Goal: Task Accomplishment & Management: Complete application form

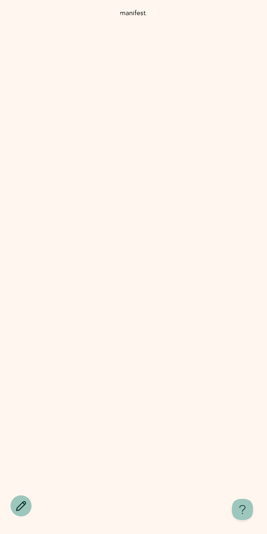
click at [139, 305] on img at bounding box center [134, 276] width 22 height 66
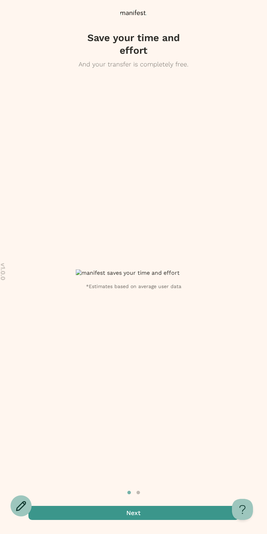
click at [168, 269] on img at bounding box center [134, 272] width 116 height 7
click at [140, 511] on span "button" at bounding box center [133, 513] width 211 height 14
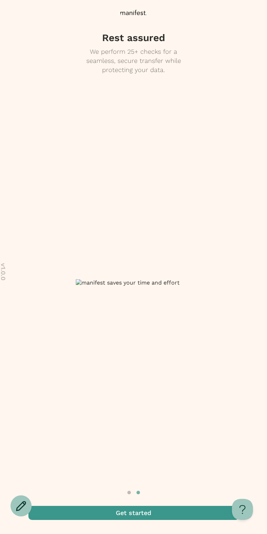
click at [139, 512] on span "button" at bounding box center [133, 513] width 211 height 14
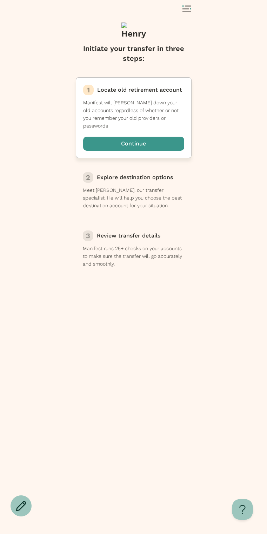
click at [134, 143] on span "button" at bounding box center [133, 144] width 101 height 14
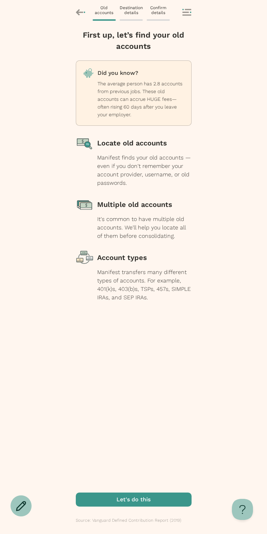
click at [123, 143] on div "Locate old accounts" at bounding box center [144, 143] width 95 height 18
click at [119, 498] on span "button" at bounding box center [134, 500] width 116 height 14
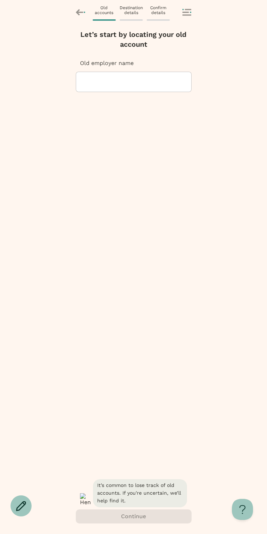
click at [110, 86] on div at bounding box center [134, 82] width 104 height 20
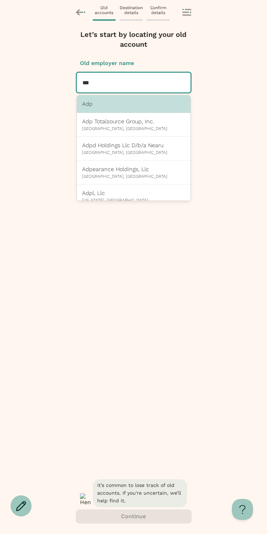
click at [109, 109] on div "Adp" at bounding box center [134, 104] width 114 height 18
type input "***"
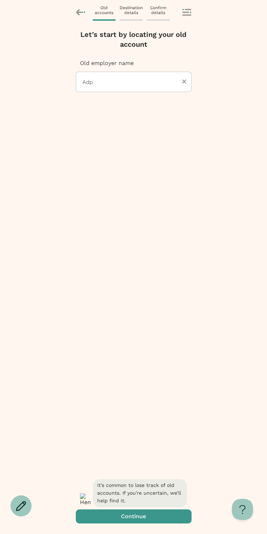
click at [128, 516] on span "button" at bounding box center [134, 516] width 116 height 14
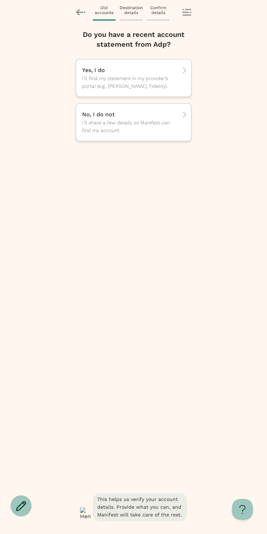
click at [125, 109] on div "No, I do not I’ll share a few details so Manifest can find my account." at bounding box center [134, 122] width 116 height 38
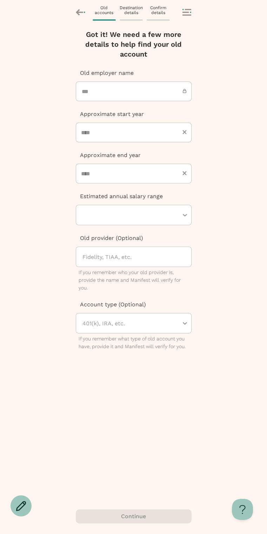
click at [125, 92] on input "***" at bounding box center [134, 92] width 116 height 20
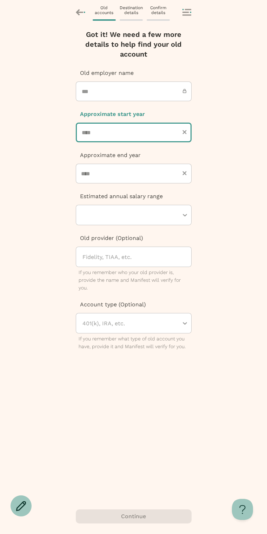
click at [111, 139] on input "number" at bounding box center [134, 133] width 116 height 20
type input "****"
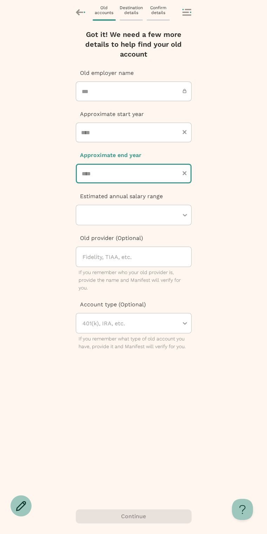
click at [111, 172] on input "number" at bounding box center [134, 174] width 116 height 20
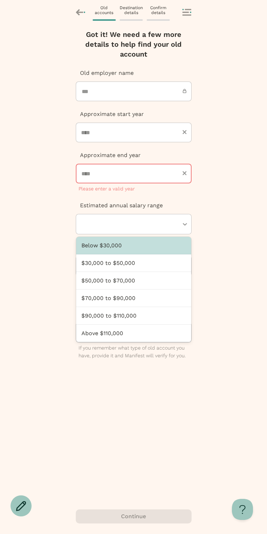
click at [116, 214] on div at bounding box center [130, 224] width 97 height 20
click at [104, 167] on input "****" at bounding box center [134, 174] width 116 height 20
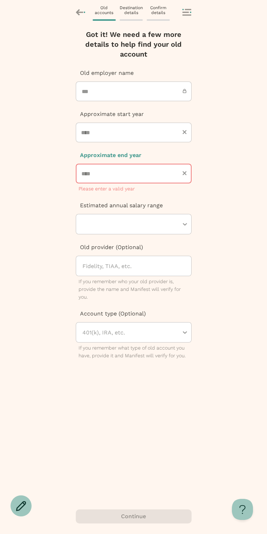
click at [102, 174] on input "****" at bounding box center [134, 174] width 116 height 20
type input "****"
click at [121, 224] on div at bounding box center [130, 224] width 97 height 20
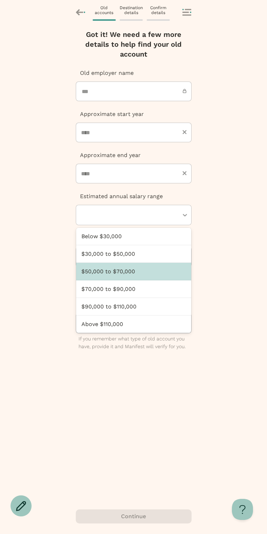
click at [115, 271] on div "$50,000 to $70,000" at bounding box center [133, 272] width 115 height 18
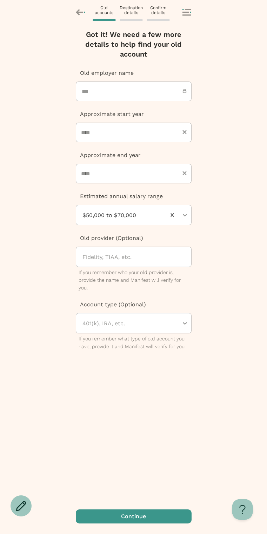
click at [115, 267] on div "Old provider (Optional) Fidelity, TIAA, etc. If you remember who your old provi…" at bounding box center [134, 263] width 116 height 58
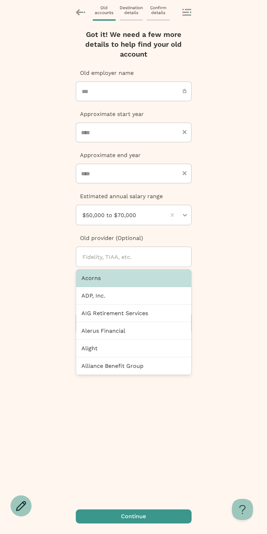
click at [114, 254] on div at bounding box center [137, 257] width 110 height 20
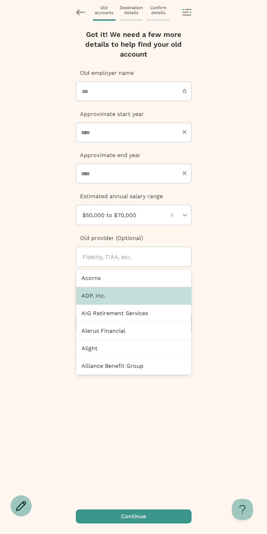
click at [110, 291] on div "ADP, Inc." at bounding box center [133, 296] width 115 height 18
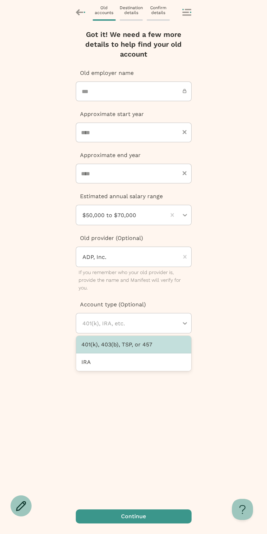
click at [108, 321] on div at bounding box center [130, 323] width 97 height 20
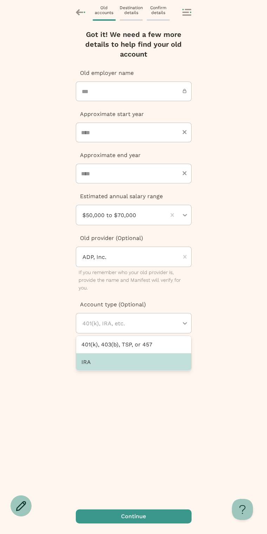
click at [107, 360] on div "IRA" at bounding box center [133, 361] width 115 height 17
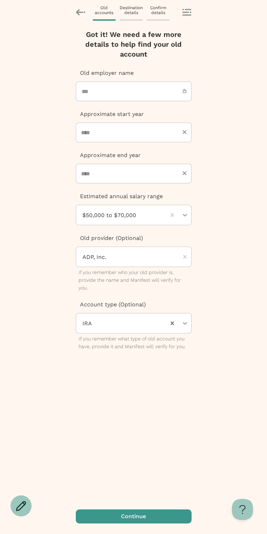
click at [113, 520] on span "button" at bounding box center [134, 516] width 116 height 14
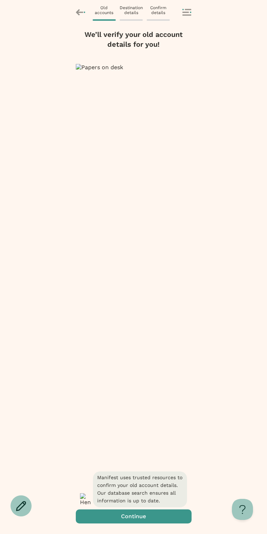
click at [126, 516] on span "button" at bounding box center [134, 516] width 116 height 14
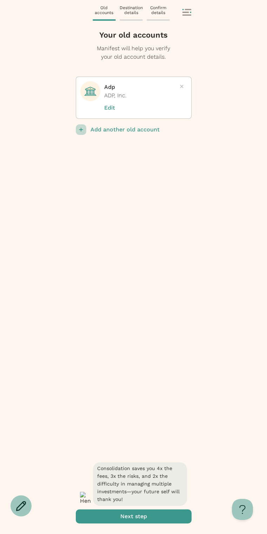
click at [123, 130] on p "Add another old account" at bounding box center [141, 129] width 101 height 11
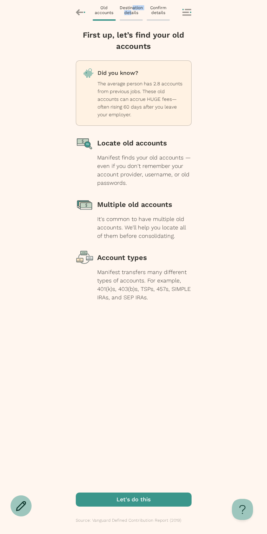
drag, startPoint x: 132, startPoint y: 10, endPoint x: 132, endPoint y: 15, distance: 4.6
click at [132, 10] on span "Destination details" at bounding box center [131, 10] width 23 height 10
click at [120, 501] on span "button" at bounding box center [134, 500] width 116 height 14
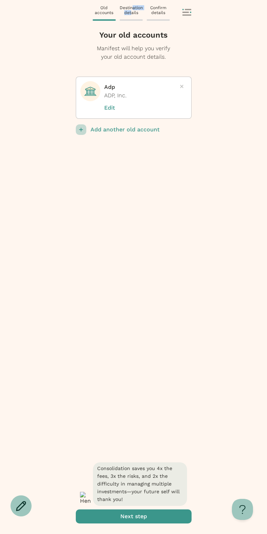
click at [122, 513] on span "submit" at bounding box center [134, 516] width 116 height 14
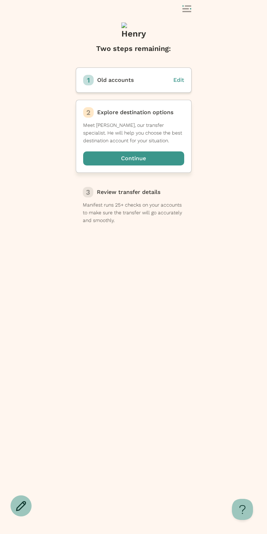
click at [124, 160] on span "button" at bounding box center [133, 158] width 101 height 14
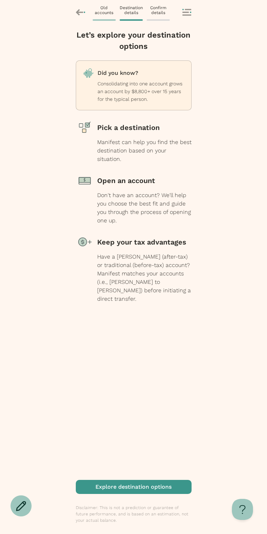
drag, startPoint x: 118, startPoint y: 138, endPoint x: 143, endPoint y: 338, distance: 201.8
click at [118, 138] on div "Manifest can help you find the best destination based on your situation." at bounding box center [144, 150] width 95 height 25
click at [149, 488] on span "button" at bounding box center [134, 487] width 116 height 14
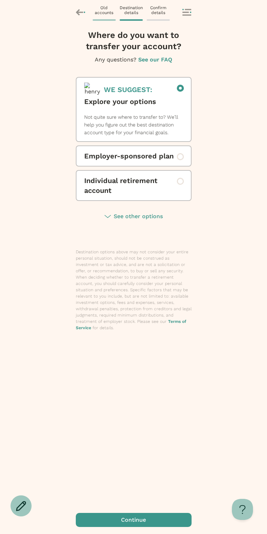
click at [124, 155] on span "Employer-sponsored plan" at bounding box center [133, 156] width 99 height 10
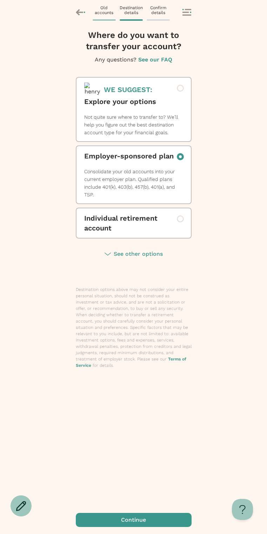
click at [117, 513] on span "button" at bounding box center [134, 520] width 116 height 14
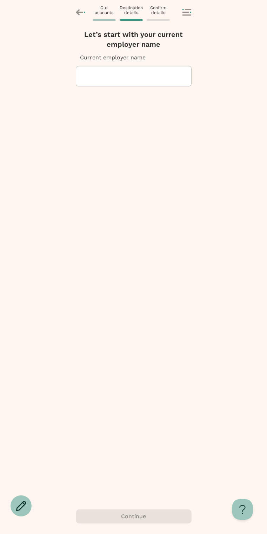
click at [113, 79] on div at bounding box center [134, 76] width 104 height 20
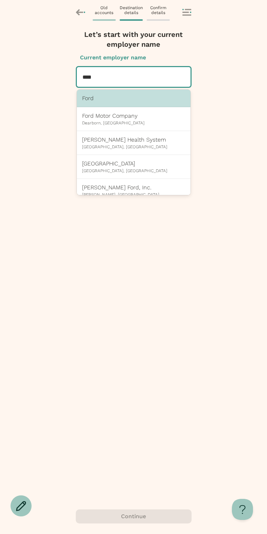
click at [121, 99] on p "Ford" at bounding box center [133, 98] width 103 height 7
type input "****"
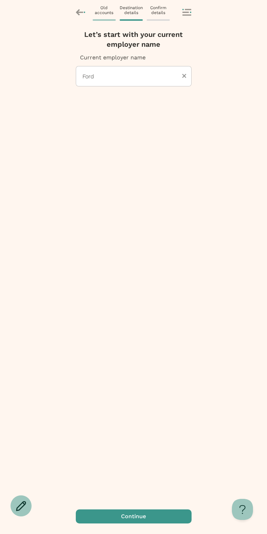
click at [119, 518] on span "button" at bounding box center [134, 516] width 116 height 14
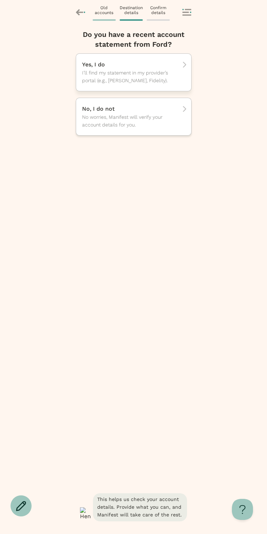
click at [105, 73] on span "I’ll find my statement in my provider’s portal (e.g., TIAA, Fidelity)." at bounding box center [126, 76] width 88 height 15
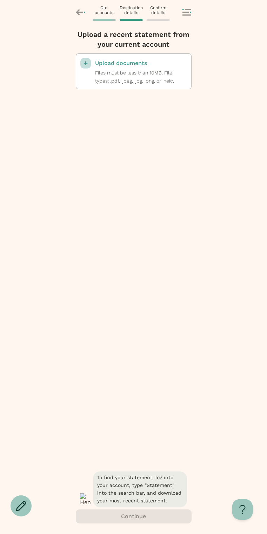
click at [117, 72] on span "Files must be less than 10MB. File types: .pdf, .jpeg, .jpg, .png, or .heic." at bounding box center [134, 77] width 79 height 14
click at [0, 0] on input "select a file" at bounding box center [0, 0] width 0 height 0
click at [124, 71] on span "Files must be less than 10MB. File types: .pdf, .jpeg, .jpg, .png, or .heic." at bounding box center [134, 77] width 79 height 14
click at [0, 0] on input "select a file" at bounding box center [0, 0] width 0 height 0
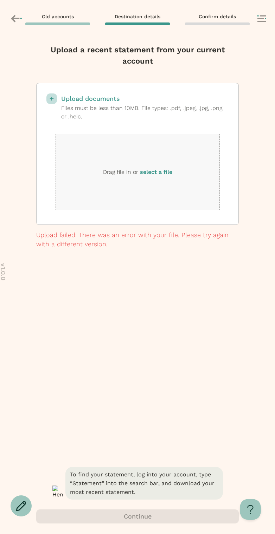
click at [171, 158] on div "Drag file in or select a file" at bounding box center [138, 172] width 164 height 76
click at [155, 175] on p "Drag file in or select a file" at bounding box center [137, 172] width 69 height 9
click at [156, 171] on label "select a file" at bounding box center [156, 172] width 32 height 7
click at [0, 0] on input "select a file" at bounding box center [0, 0] width 0 height 0
drag, startPoint x: 156, startPoint y: 178, endPoint x: 158, endPoint y: 175, distance: 3.6
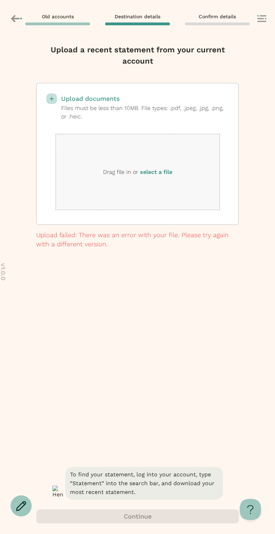
click at [158, 175] on div "Drag file in or select a file" at bounding box center [138, 172] width 164 height 76
click at [159, 172] on label "select a file" at bounding box center [156, 172] width 32 height 7
click at [0, 0] on input "select a file" at bounding box center [0, 0] width 0 height 0
click at [167, 170] on label "select a file" at bounding box center [156, 172] width 32 height 7
click at [0, 0] on input "select a file" at bounding box center [0, 0] width 0 height 0
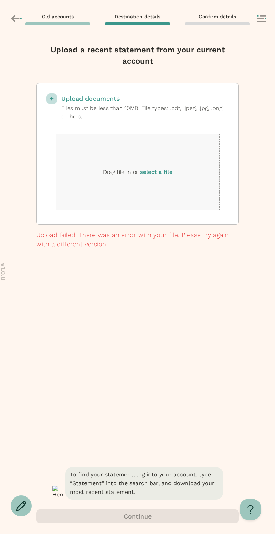
click at [195, 27] on div "Old accounts Destination details Confirm details" at bounding box center [137, 19] width 275 height 38
click at [124, 393] on div "Upload documents Files must be less than 10MB. File types: .pdf, .jpeg, .jpg, .…" at bounding box center [137, 274] width 202 height 383
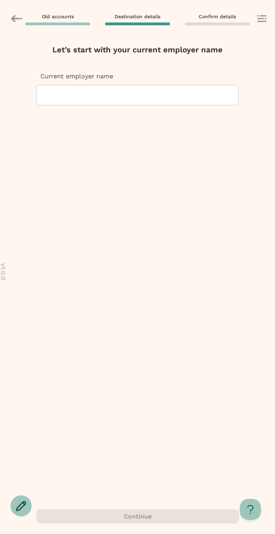
drag, startPoint x: 146, startPoint y: 105, endPoint x: 146, endPoint y: 101, distance: 3.9
click at [146, 103] on div "Current employer name" at bounding box center [137, 291] width 202 height 438
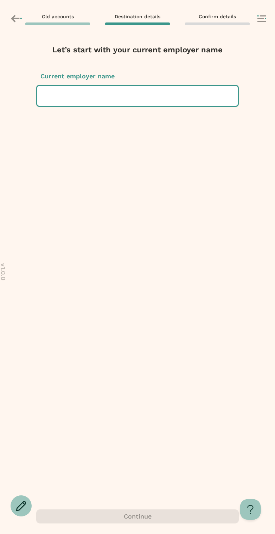
click at [146, 93] on div at bounding box center [137, 96] width 189 height 20
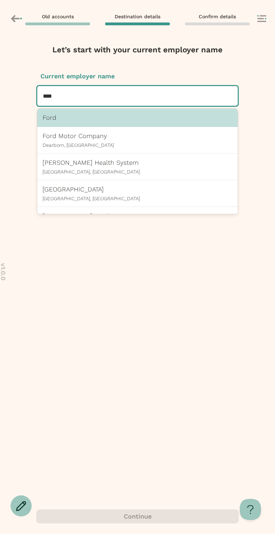
click at [104, 125] on div "Ford" at bounding box center [137, 118] width 200 height 18
type input "****"
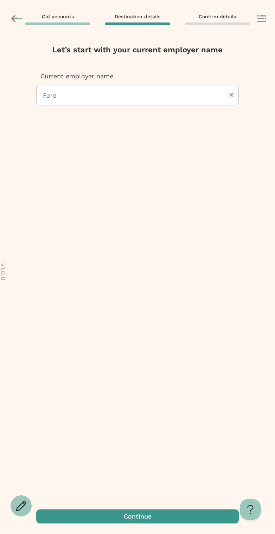
click at [118, 515] on span "button" at bounding box center [137, 516] width 202 height 14
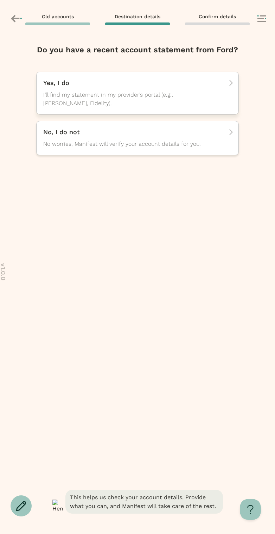
click at [69, 103] on span "I’ll find my statement in my provider’s portal (e.g., [PERSON_NAME], Fidelity)." at bounding box center [131, 99] width 176 height 17
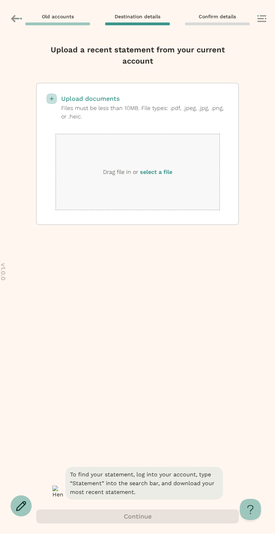
click at [148, 170] on label "select a file" at bounding box center [156, 172] width 32 height 7
click at [0, 0] on input "select a file" at bounding box center [0, 0] width 0 height 0
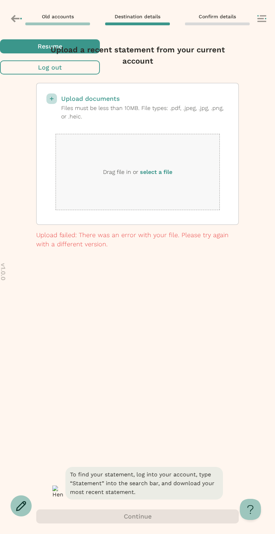
click at [100, 53] on span "button" at bounding box center [50, 46] width 100 height 14
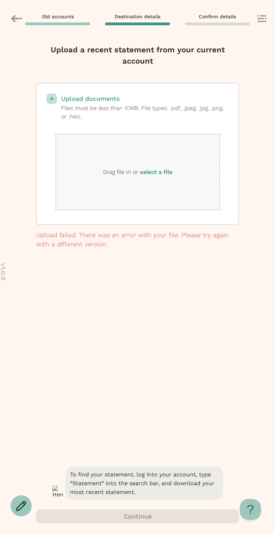
click at [152, 173] on label "select a file" at bounding box center [156, 172] width 32 height 7
click at [0, 0] on input "select a file" at bounding box center [0, 0] width 0 height 0
click at [165, 170] on label "select a file" at bounding box center [156, 172] width 32 height 7
click at [0, 0] on input "select a file" at bounding box center [0, 0] width 0 height 0
click at [190, 200] on div "Drag file in or select a file" at bounding box center [138, 172] width 164 height 76
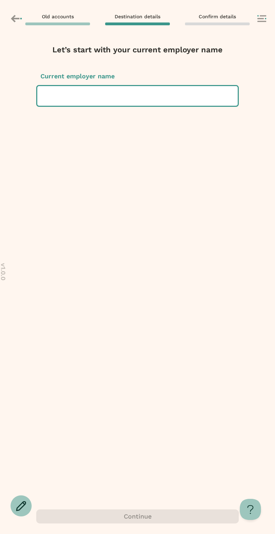
click at [85, 98] on div at bounding box center [137, 96] width 189 height 20
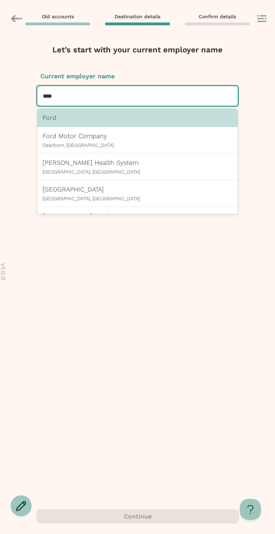
click at [104, 125] on div "Ford" at bounding box center [137, 118] width 200 height 18
type input "****"
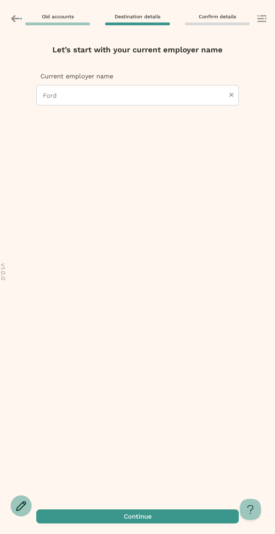
click at [112, 519] on span "button" at bounding box center [137, 516] width 202 height 14
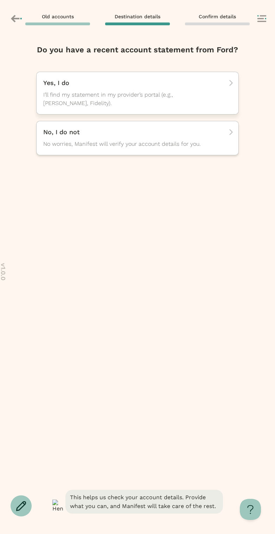
click at [90, 100] on span "I’ll find my statement in my provider’s portal (e.g., [PERSON_NAME], Fidelity)." at bounding box center [131, 99] width 176 height 17
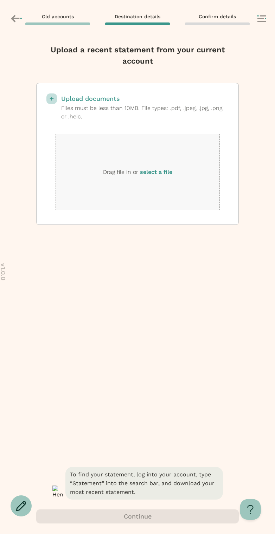
click at [152, 174] on label "select a file" at bounding box center [156, 172] width 32 height 7
click at [0, 0] on input "select a file" at bounding box center [0, 0] width 0 height 0
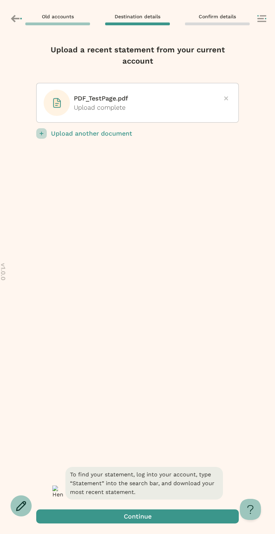
click at [69, 134] on p "Upload another document" at bounding box center [145, 133] width 188 height 11
click at [0, 0] on input "Upload another document" at bounding box center [0, 0] width 0 height 0
click at [211, 176] on div "PDF_TestPage.pdf Upload complete Upload another document Upload failed: File mu…" at bounding box center [137, 274] width 202 height 383
click at [226, 99] on icon at bounding box center [226, 98] width 4 height 4
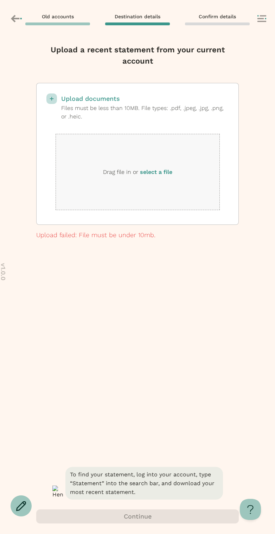
click at [161, 170] on label "select a file" at bounding box center [156, 172] width 32 height 7
click at [0, 0] on input "select a file" at bounding box center [0, 0] width 0 height 0
click at [154, 170] on label "select a file" at bounding box center [156, 172] width 32 height 7
click at [0, 0] on input "select a file" at bounding box center [0, 0] width 0 height 0
